Goal: Browse casually

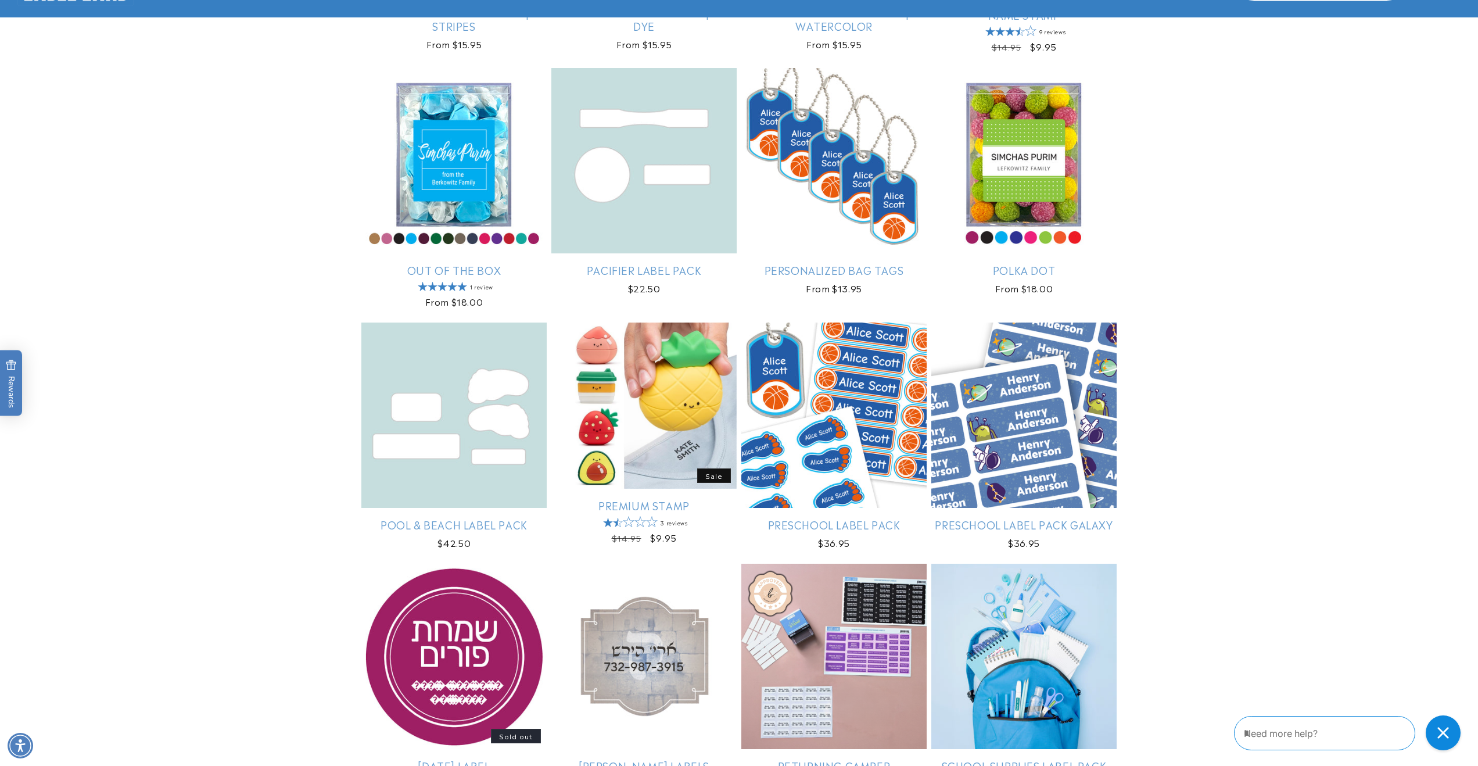
scroll to position [2212, 0]
